Goal: Task Accomplishment & Management: Manage account settings

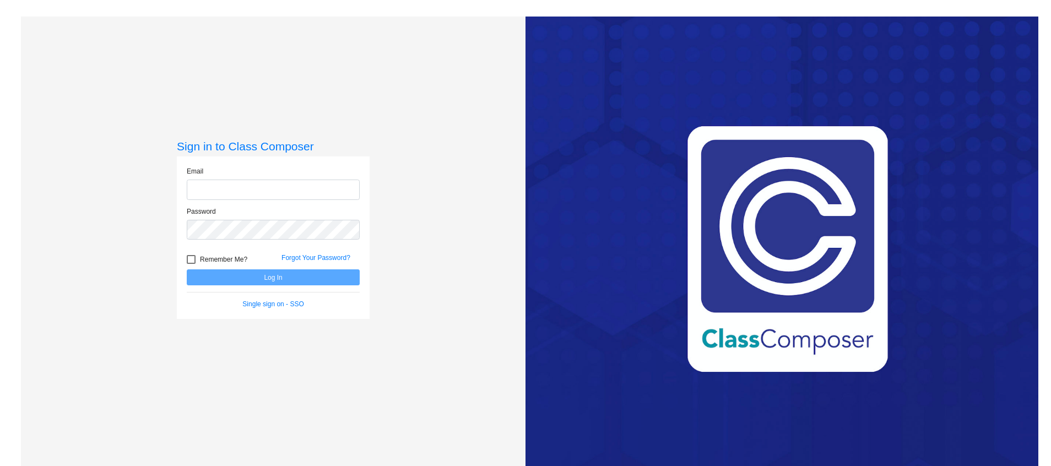
click at [232, 199] on input "email" at bounding box center [273, 190] width 173 height 20
type input "[PERSON_NAME][EMAIL_ADDRESS][PERSON_NAME][PERSON_NAME][DOMAIN_NAME]"
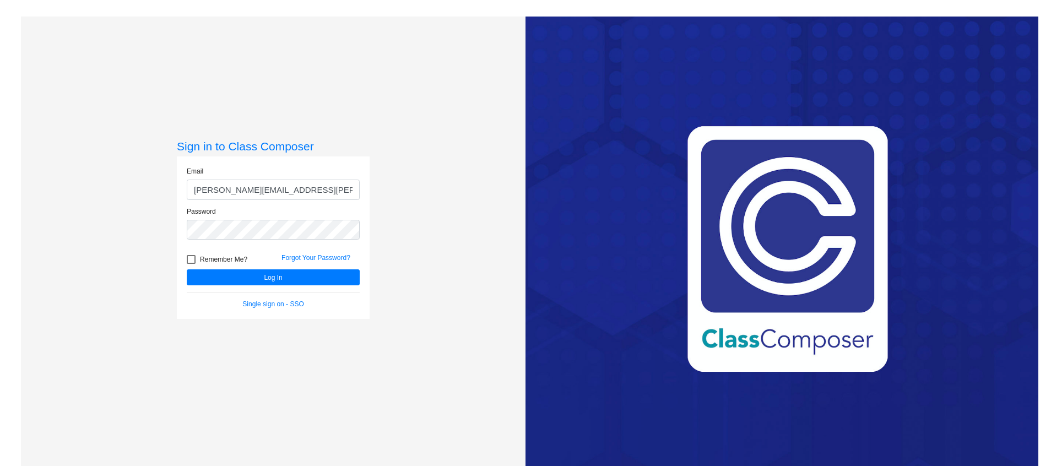
click at [184, 262] on div "Remember Me?" at bounding box center [225, 261] width 95 height 17
click at [192, 261] on div at bounding box center [191, 259] width 9 height 9
click at [191, 264] on input "Remember Me?" at bounding box center [191, 264] width 1 height 1
checkbox input "true"
click at [274, 275] on button "Log In" at bounding box center [273, 277] width 173 height 16
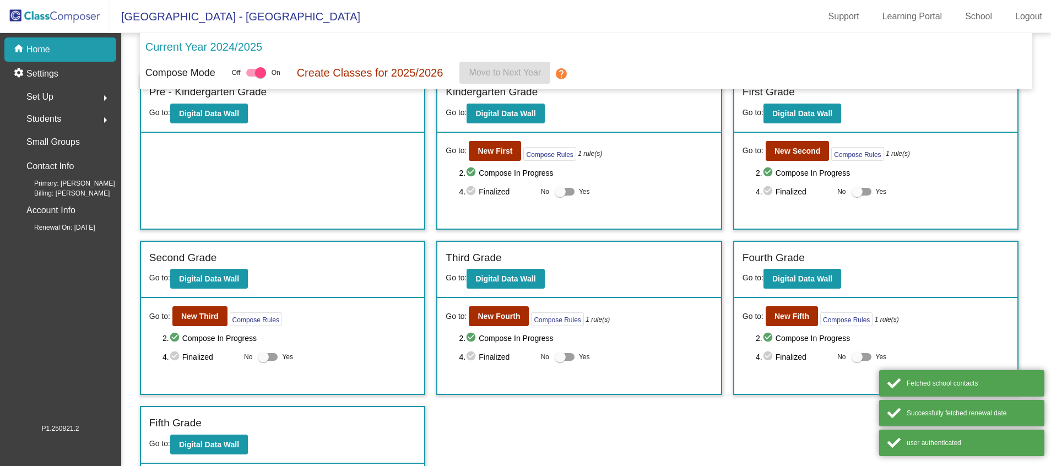
scroll to position [23, 0]
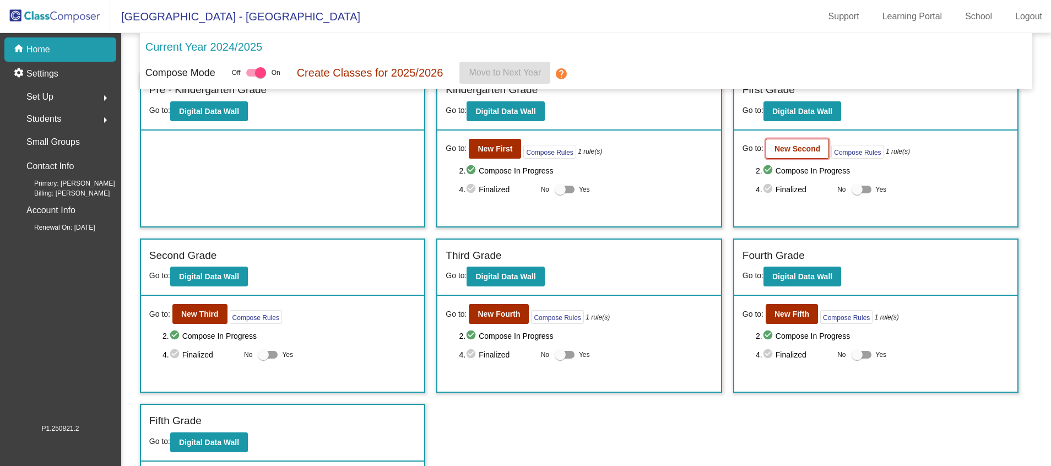
click at [785, 153] on b "New Second" at bounding box center [797, 148] width 46 height 9
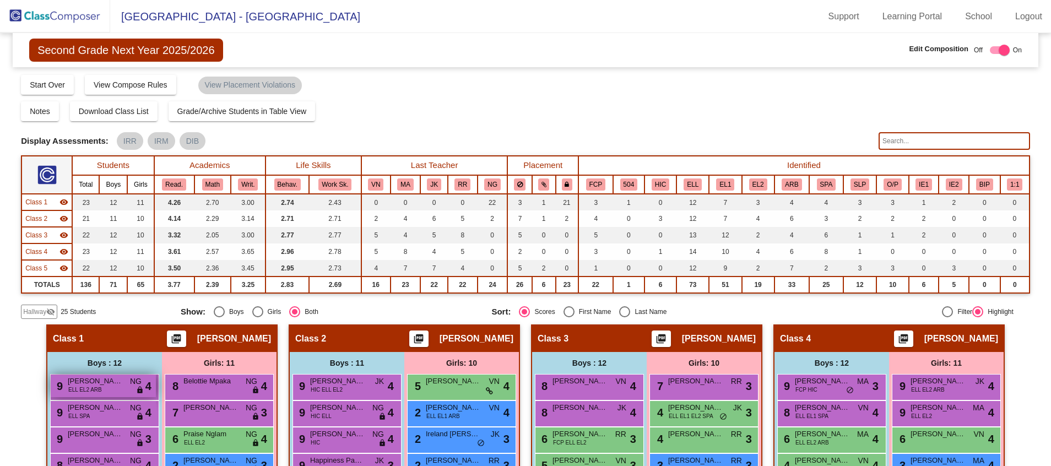
click at [97, 390] on div "9 [PERSON_NAME] ELL EL2 ARB NG lock do_not_disturb_alt 4" at bounding box center [103, 386] width 105 height 23
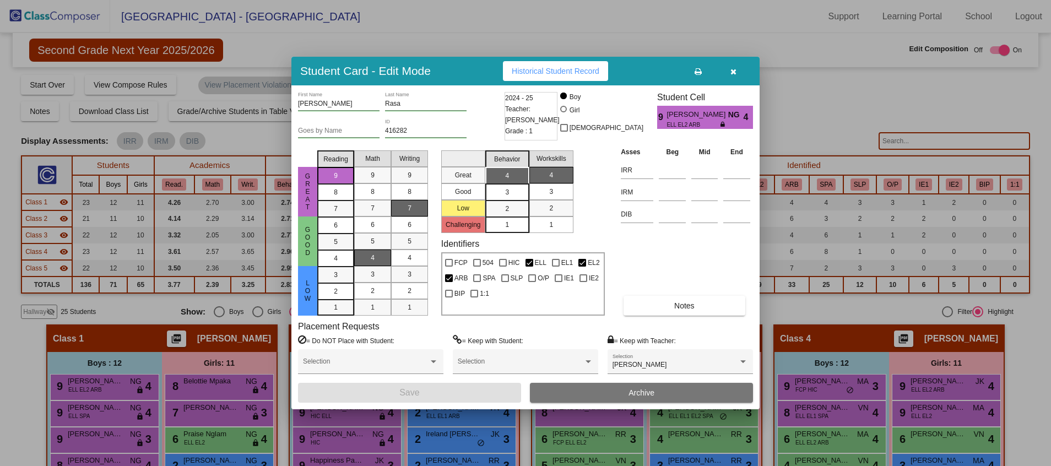
click at [872, 106] on div at bounding box center [525, 233] width 1051 height 466
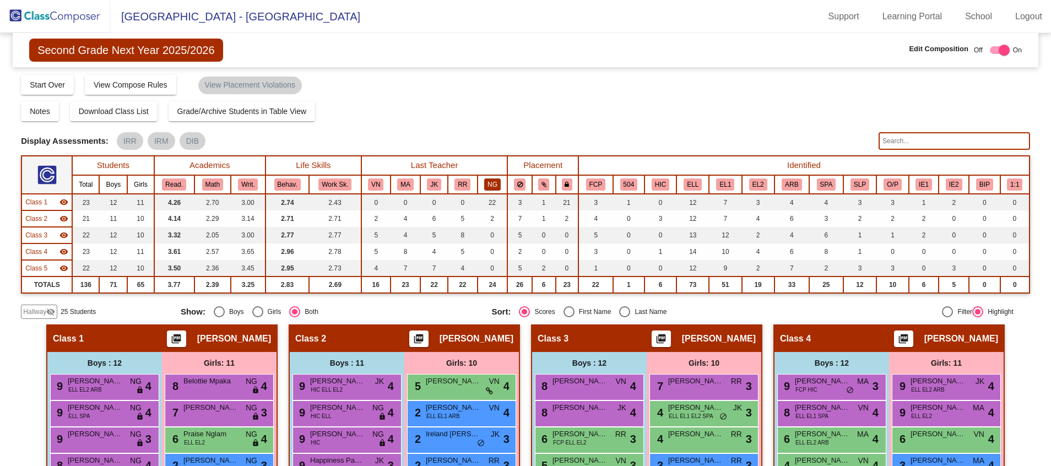
click at [497, 188] on button "NG" at bounding box center [492, 184] width 17 height 12
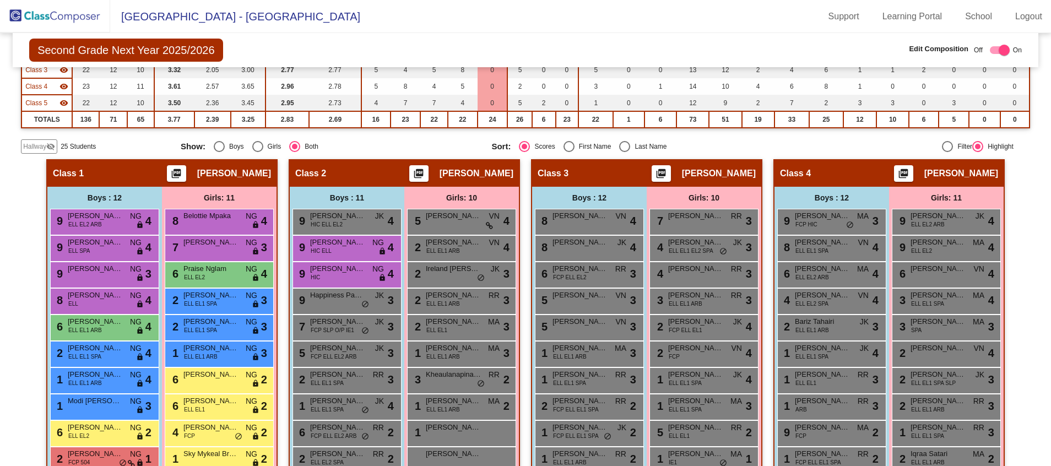
scroll to position [163, 0]
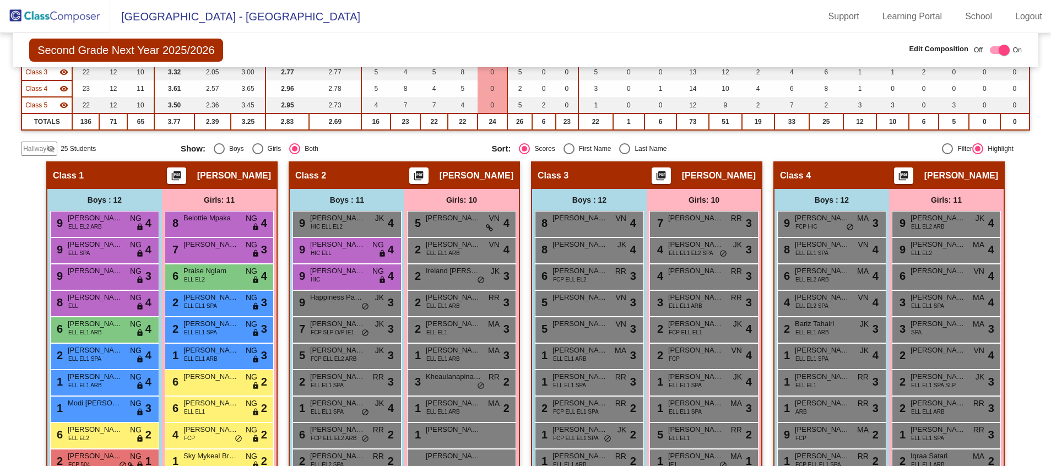
click at [1031, 248] on mat-sidenav-content "Second Grade Next Year 2025/2026 Edit Composition Off On Incoming Digital Data …" at bounding box center [525, 249] width 1051 height 433
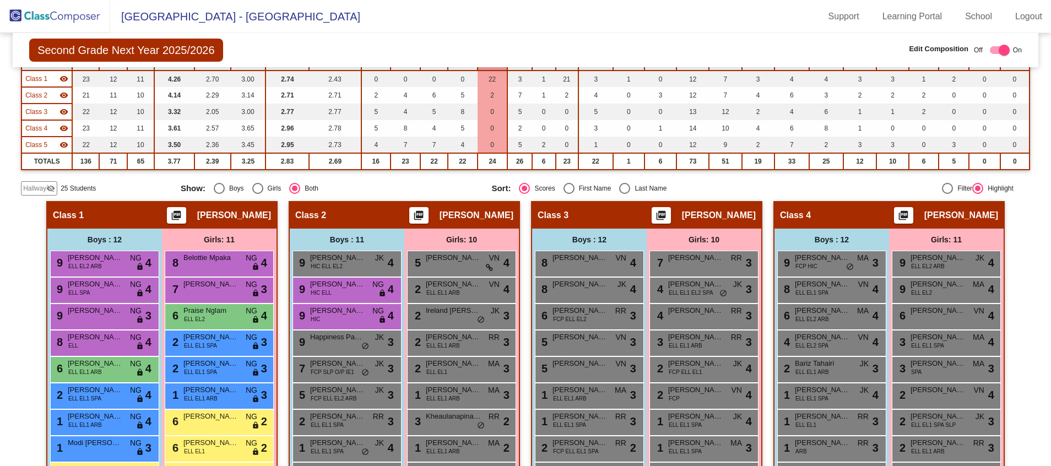
scroll to position [121, 0]
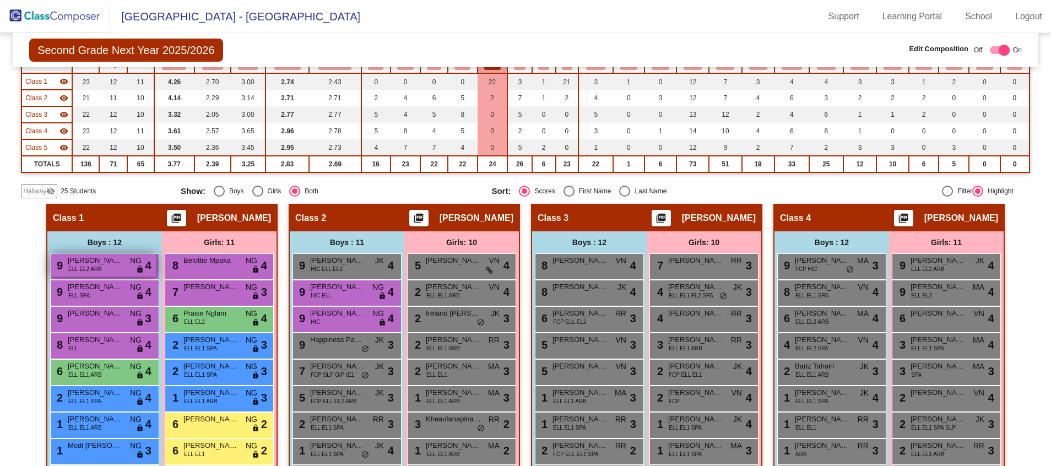
click at [115, 261] on span "[PERSON_NAME]" at bounding box center [95, 260] width 55 height 11
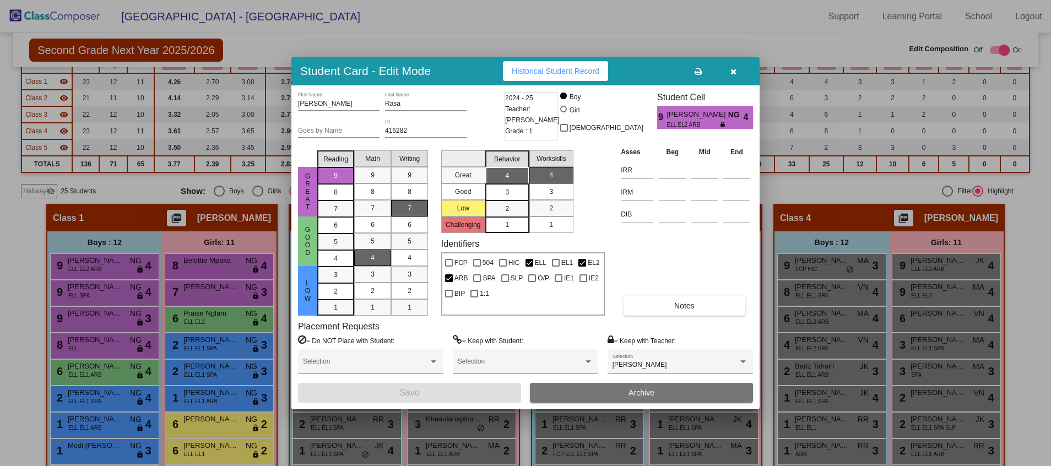
click at [0, 229] on html "[GEOGRAPHIC_DATA] - [PERSON_NAME] Support Learning Portal School Logout home Ho…" at bounding box center [525, 233] width 1051 height 466
click at [20, 383] on div at bounding box center [525, 233] width 1051 height 466
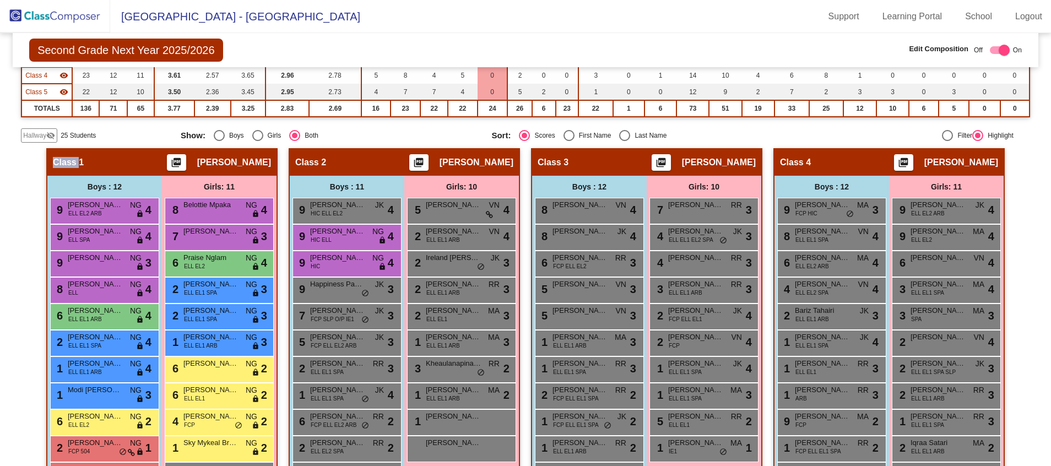
scroll to position [178, 0]
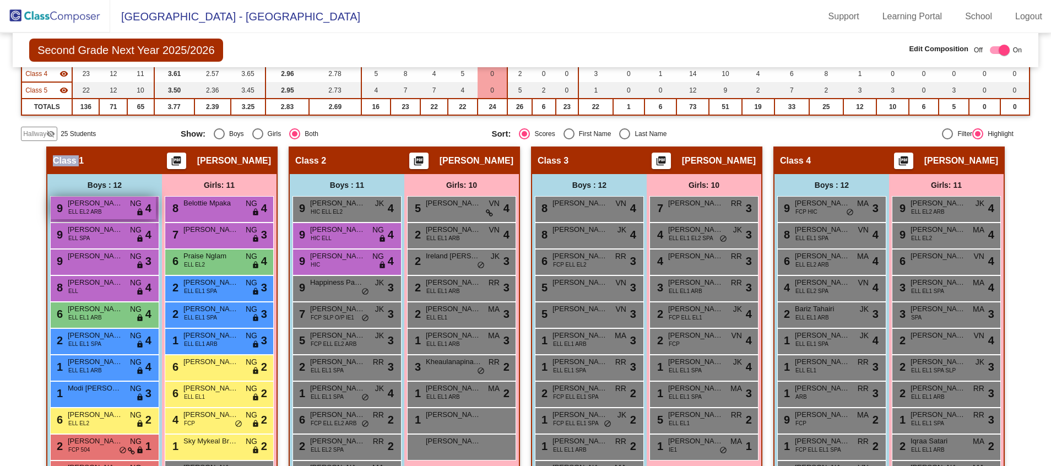
click at [104, 208] on span "[PERSON_NAME]" at bounding box center [95, 203] width 55 height 11
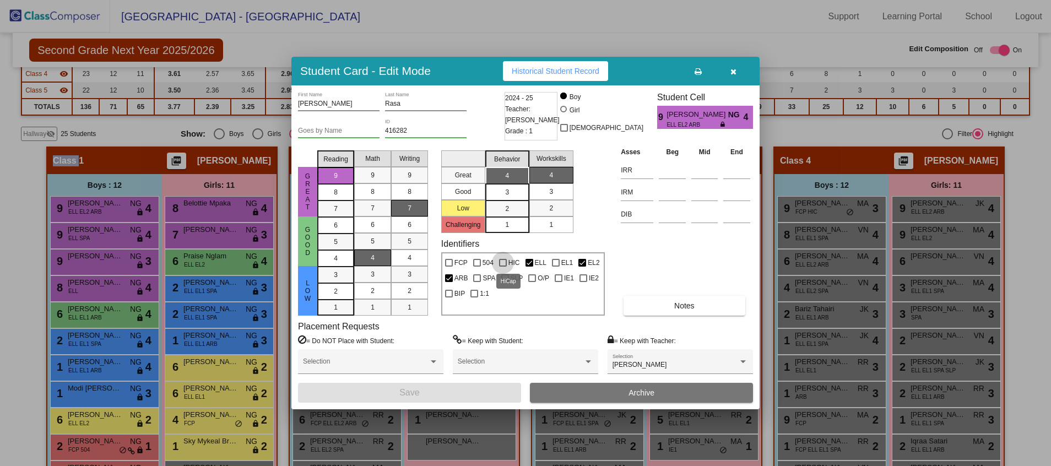
click at [500, 264] on div at bounding box center [503, 263] width 8 height 8
click at [502, 267] on input "HIC" at bounding box center [502, 267] width 1 height 1
checkbox input "true"
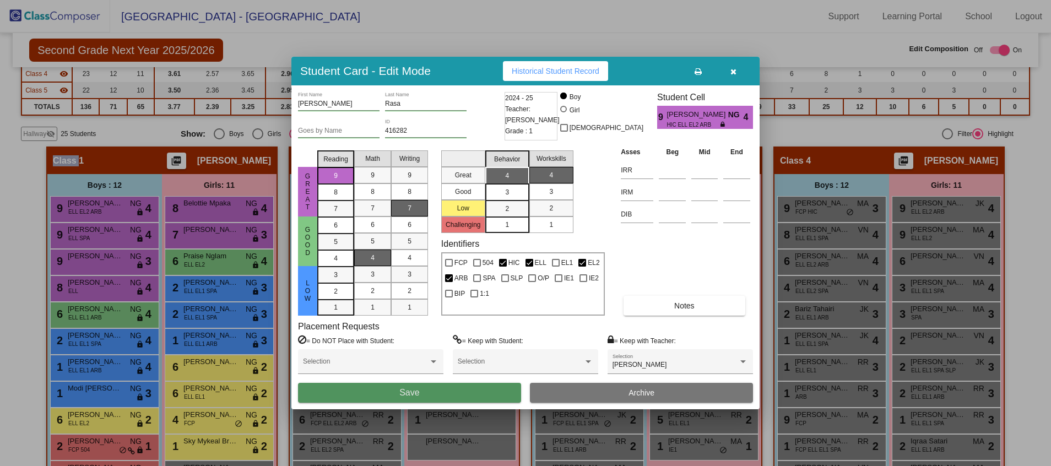
click at [444, 398] on button "Save" at bounding box center [409, 393] width 223 height 20
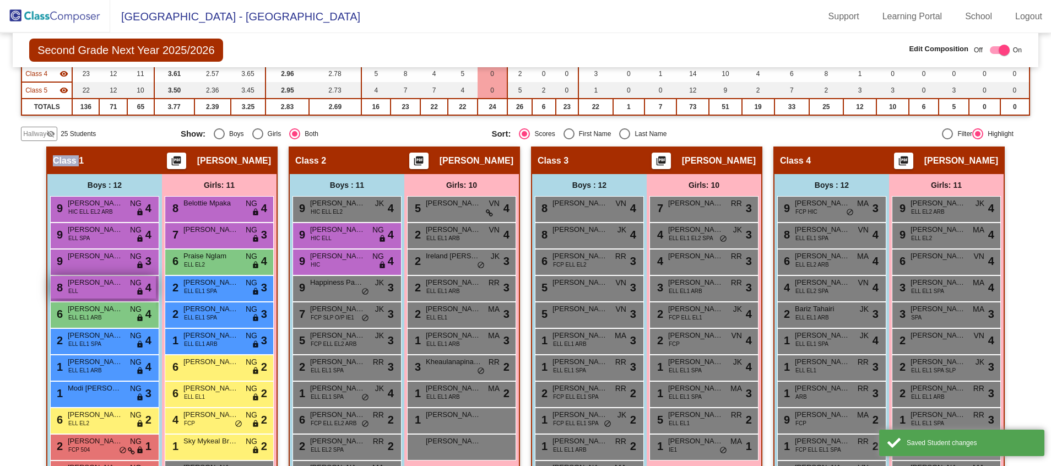
click at [89, 288] on div "8 [PERSON_NAME] NG lock do_not_disturb_alt 4" at bounding box center [103, 287] width 105 height 23
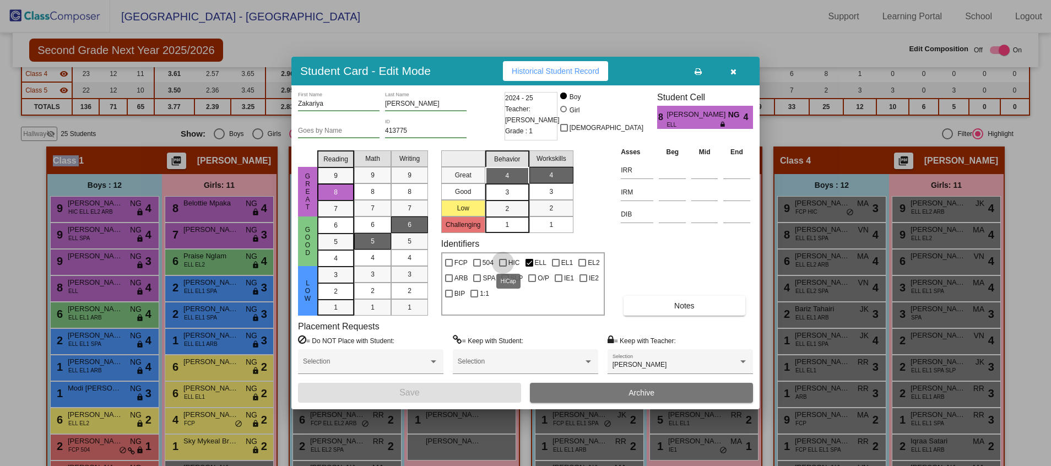
click at [500, 260] on div at bounding box center [503, 263] width 8 height 8
click at [502, 267] on input "HIC" at bounding box center [502, 267] width 1 height 1
checkbox input "true"
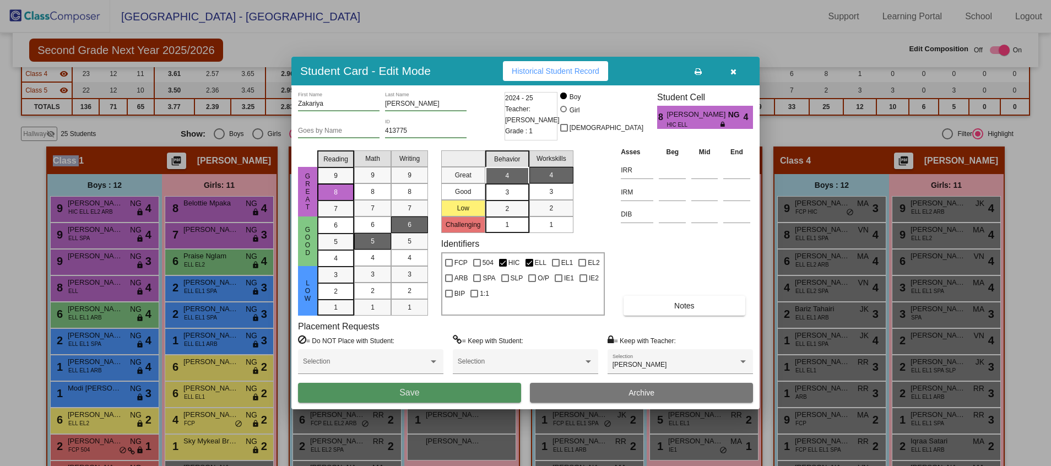
click at [405, 388] on span "Save" at bounding box center [409, 392] width 20 height 9
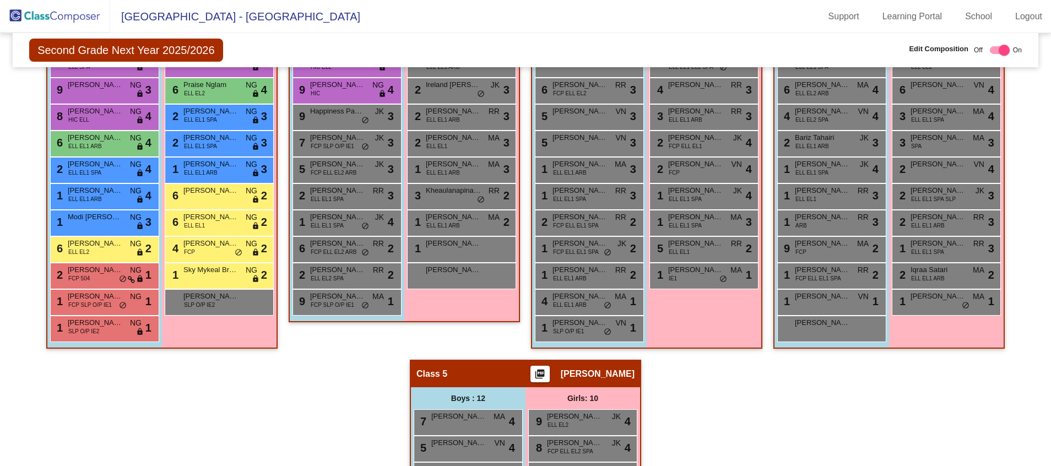
scroll to position [350, 0]
click at [278, 401] on div "Hallway - Hallway Class picture_as_pdf Add Student First Name Last Name Student…" at bounding box center [525, 359] width 1009 height 769
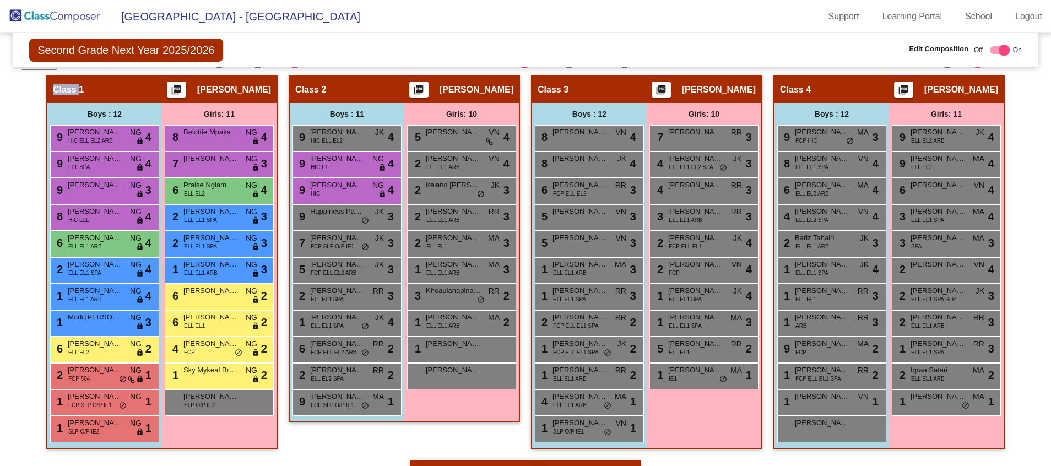
scroll to position [248, 0]
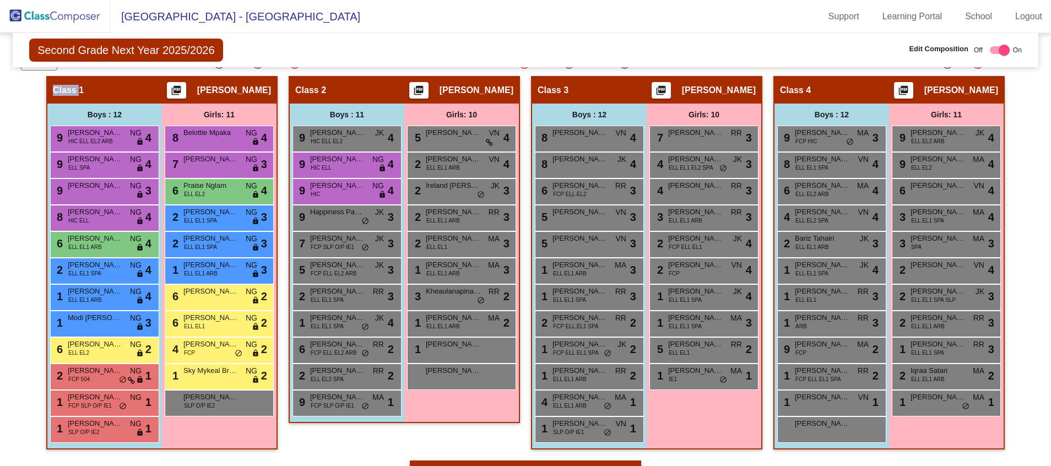
click at [21, 290] on div "Hallway - Hallway Class picture_as_pdf Add Student First Name Last Name Student…" at bounding box center [525, 460] width 1009 height 769
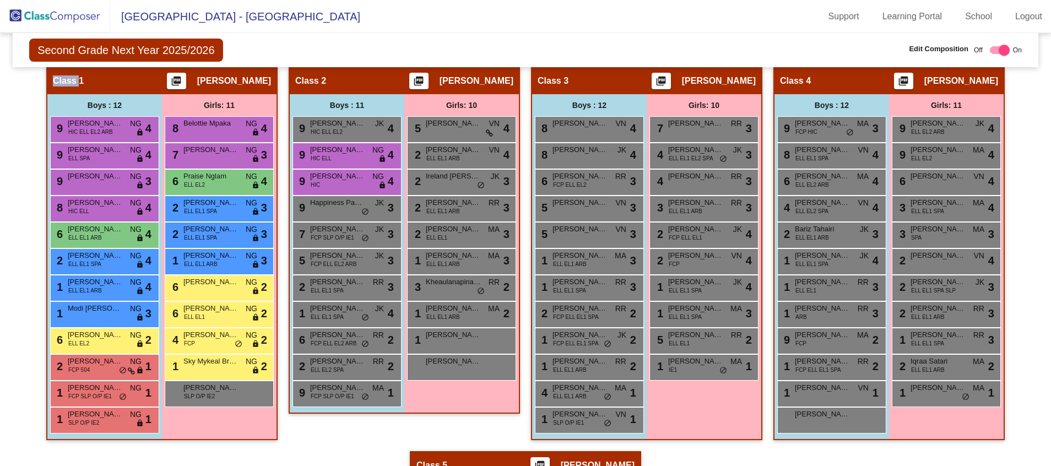
scroll to position [259, 0]
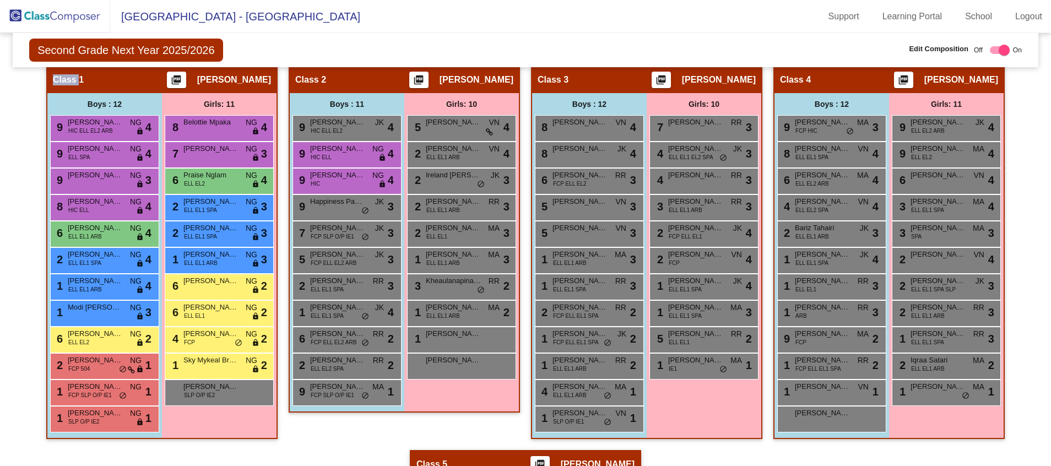
click at [651, 342] on div "5 Sitra [PERSON_NAME] EL1 RR lock do_not_disturb_alt 2" at bounding box center [703, 338] width 105 height 23
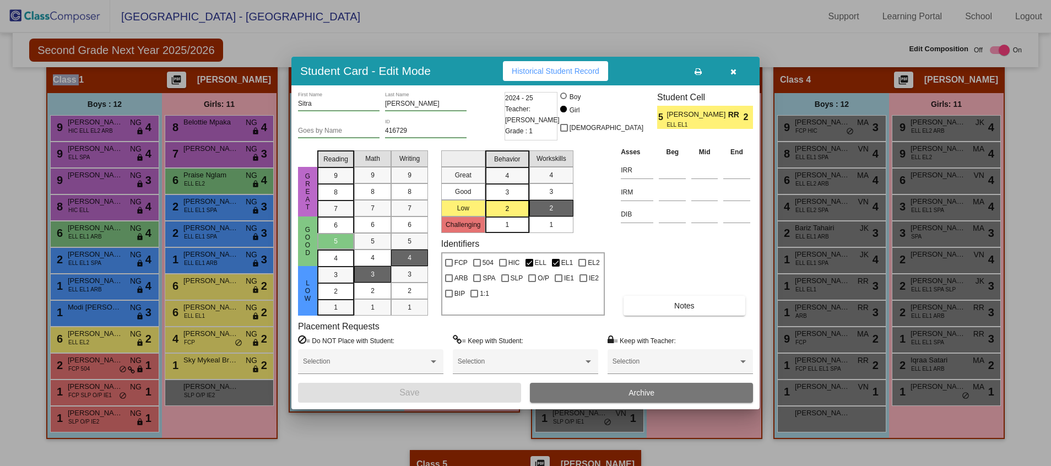
click at [422, 441] on div at bounding box center [525, 233] width 1051 height 466
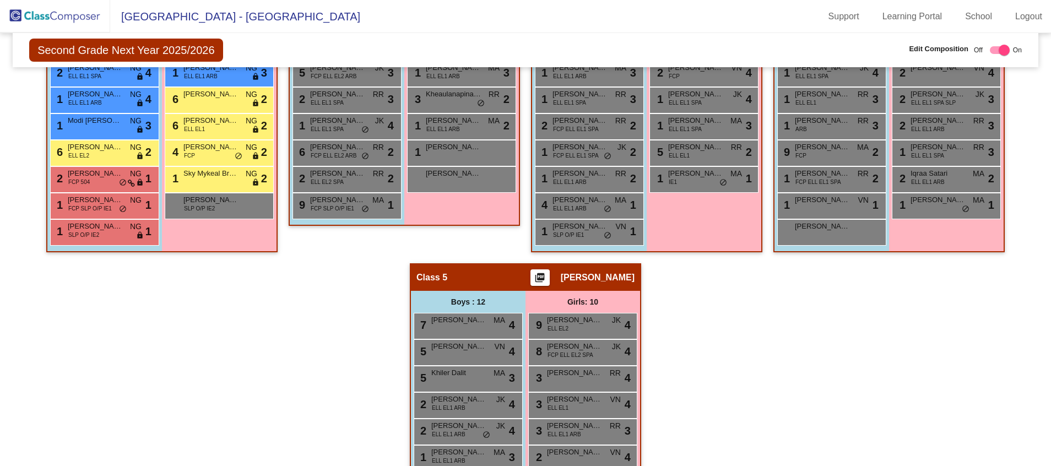
scroll to position [446, 0]
